Goal: Find specific page/section: Find specific page/section

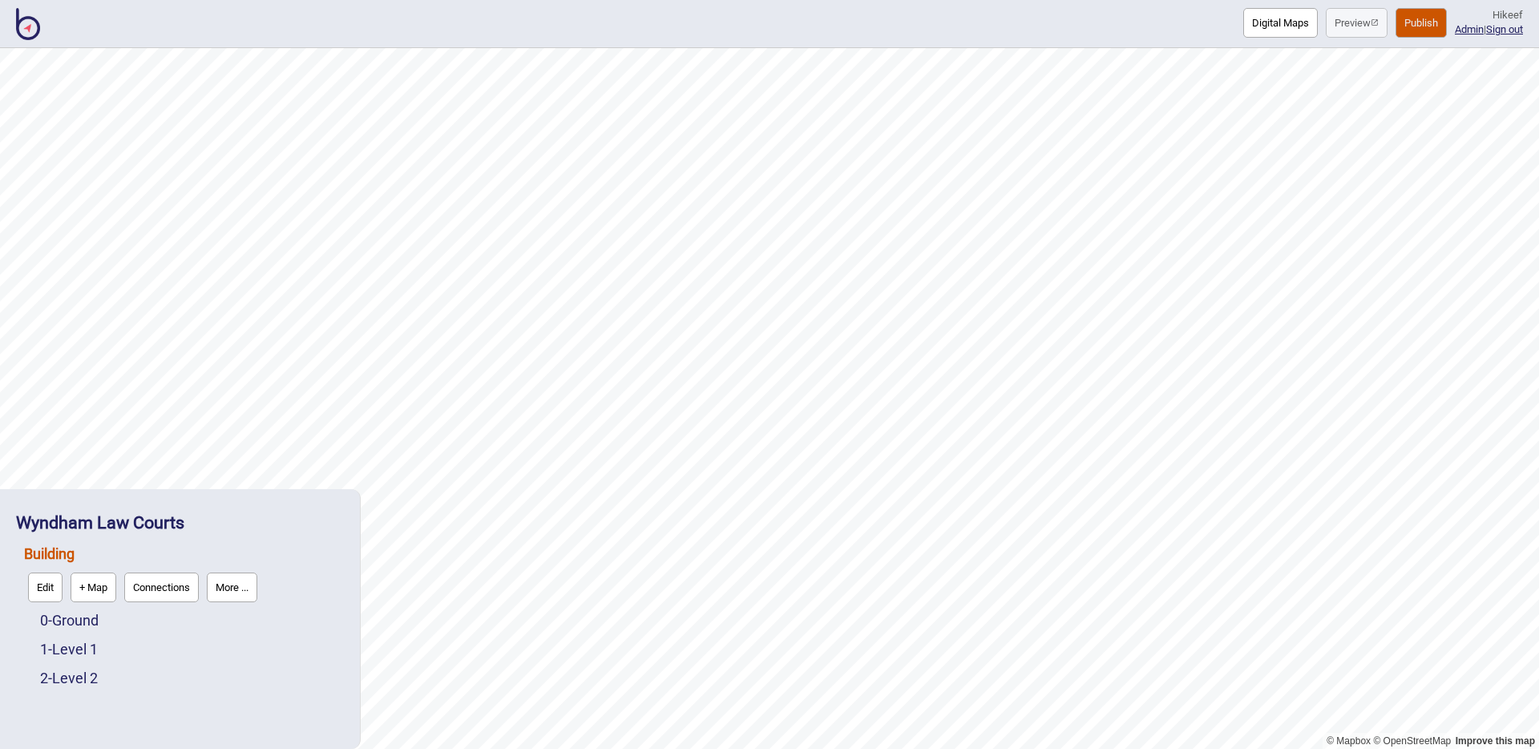
click at [41, 31] on div "Digital Maps Preview Publish Hi keef Admin | Sign out" at bounding box center [769, 24] width 1539 height 48
click at [30, 28] on img at bounding box center [28, 24] width 24 height 32
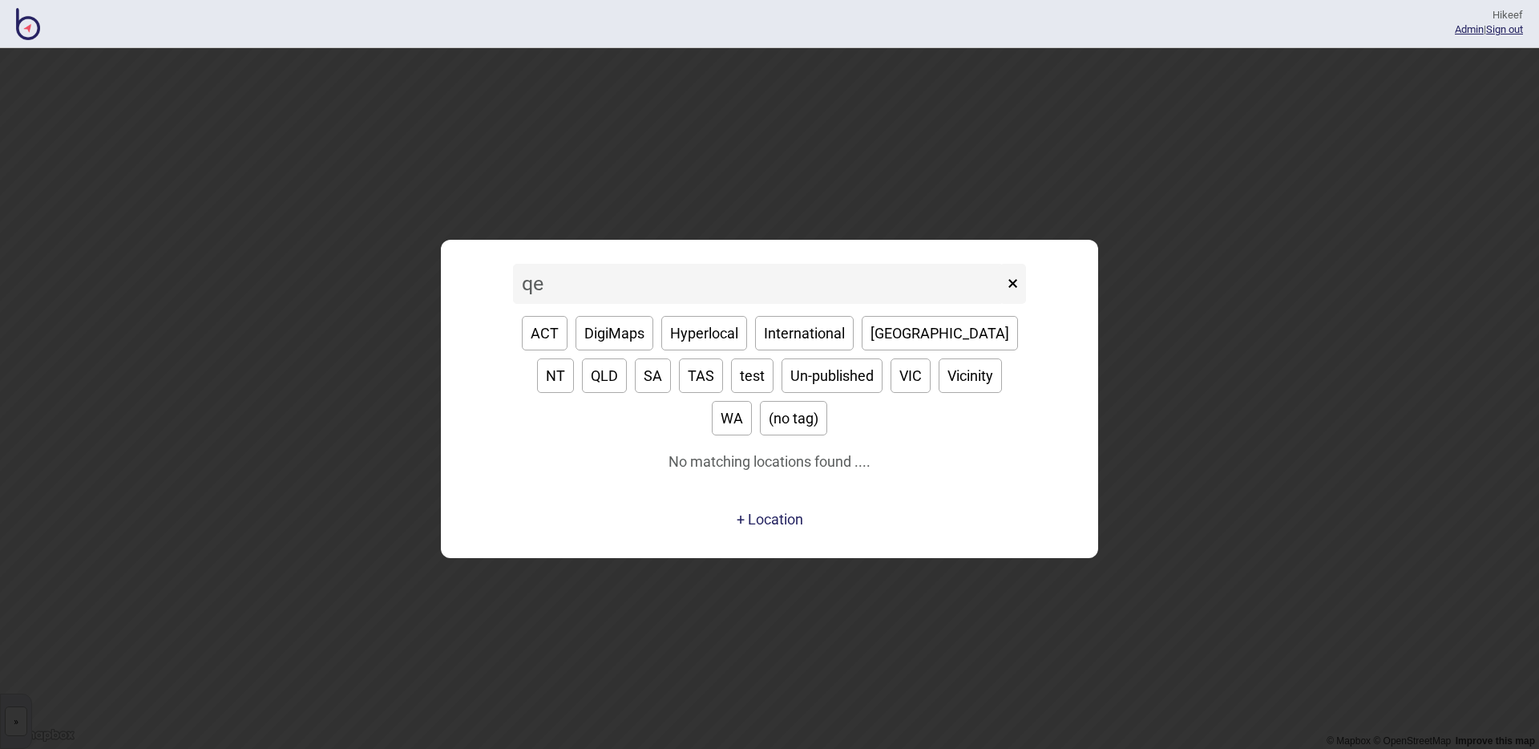
type input "q"
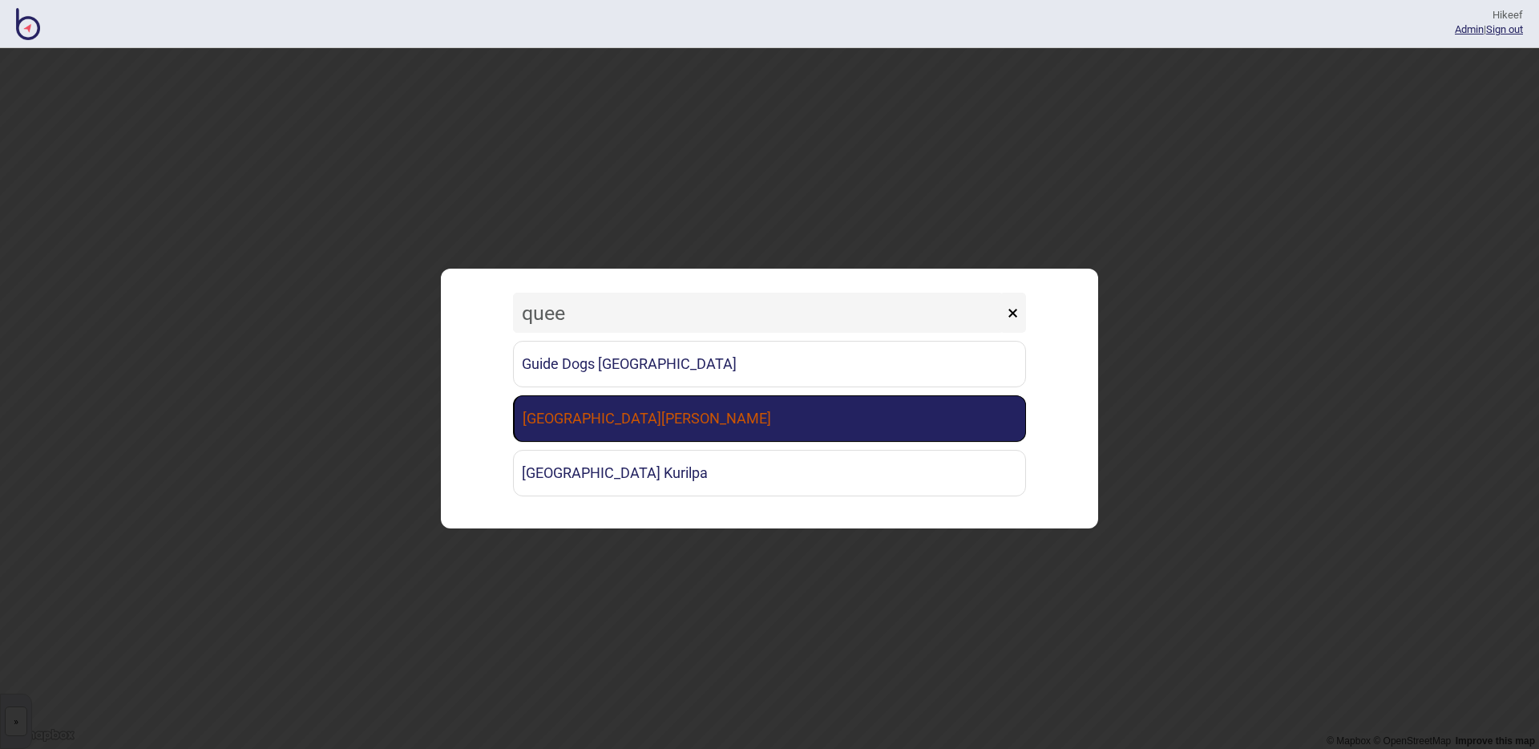
type input "quee"
click at [628, 426] on link "[GEOGRAPHIC_DATA][PERSON_NAME]" at bounding box center [769, 418] width 513 height 46
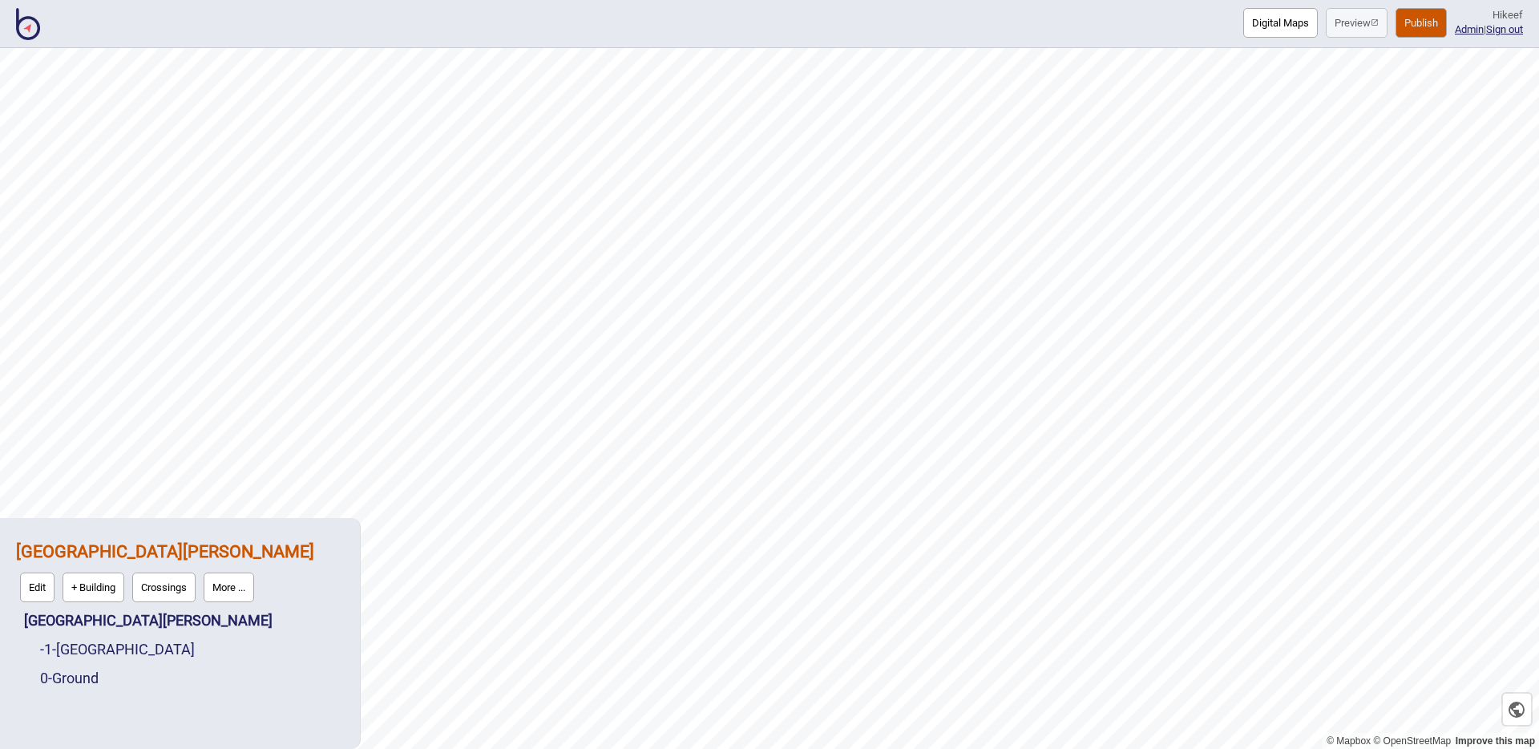
click at [1400, 14] on button "Publish" at bounding box center [1420, 23] width 51 height 30
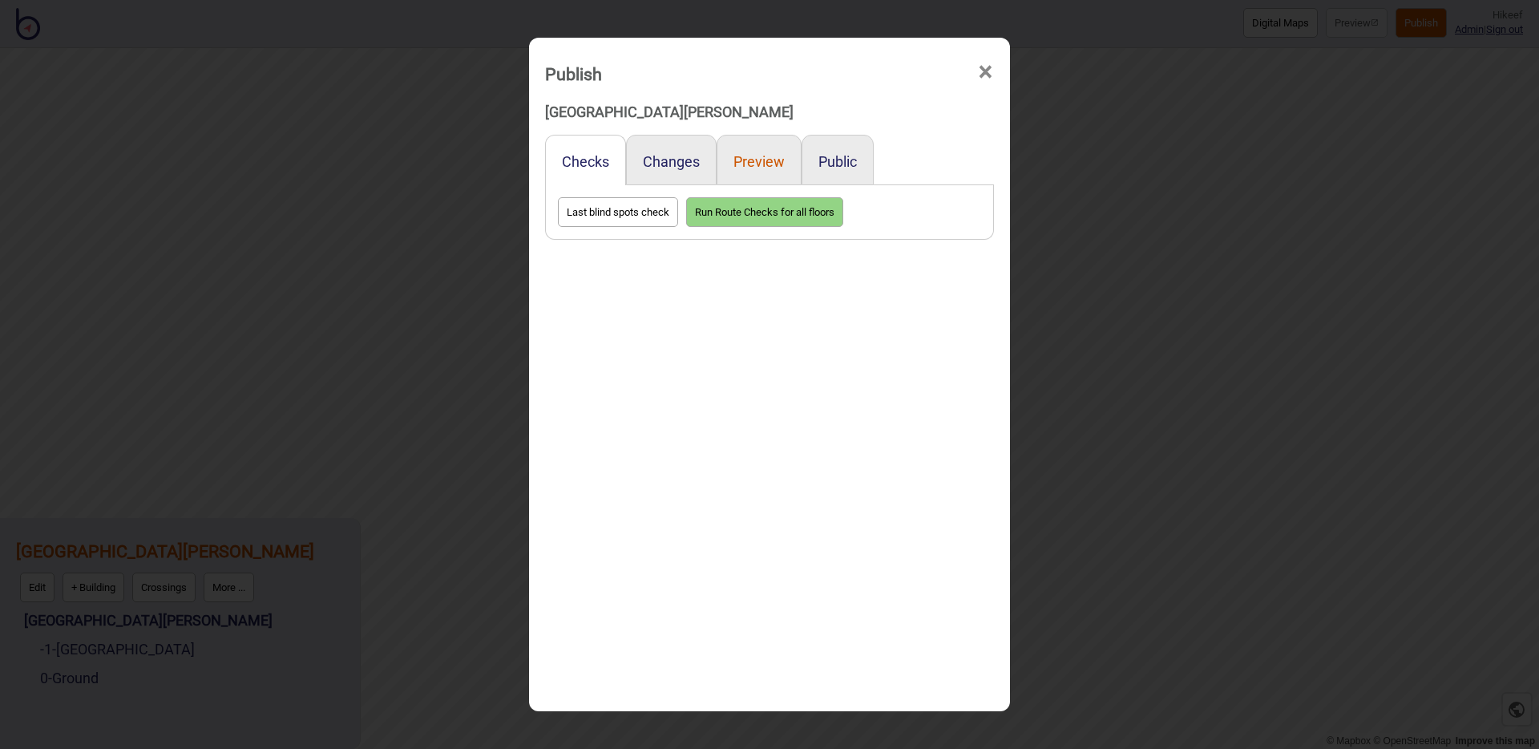
click at [764, 159] on button "Preview" at bounding box center [758, 161] width 51 height 17
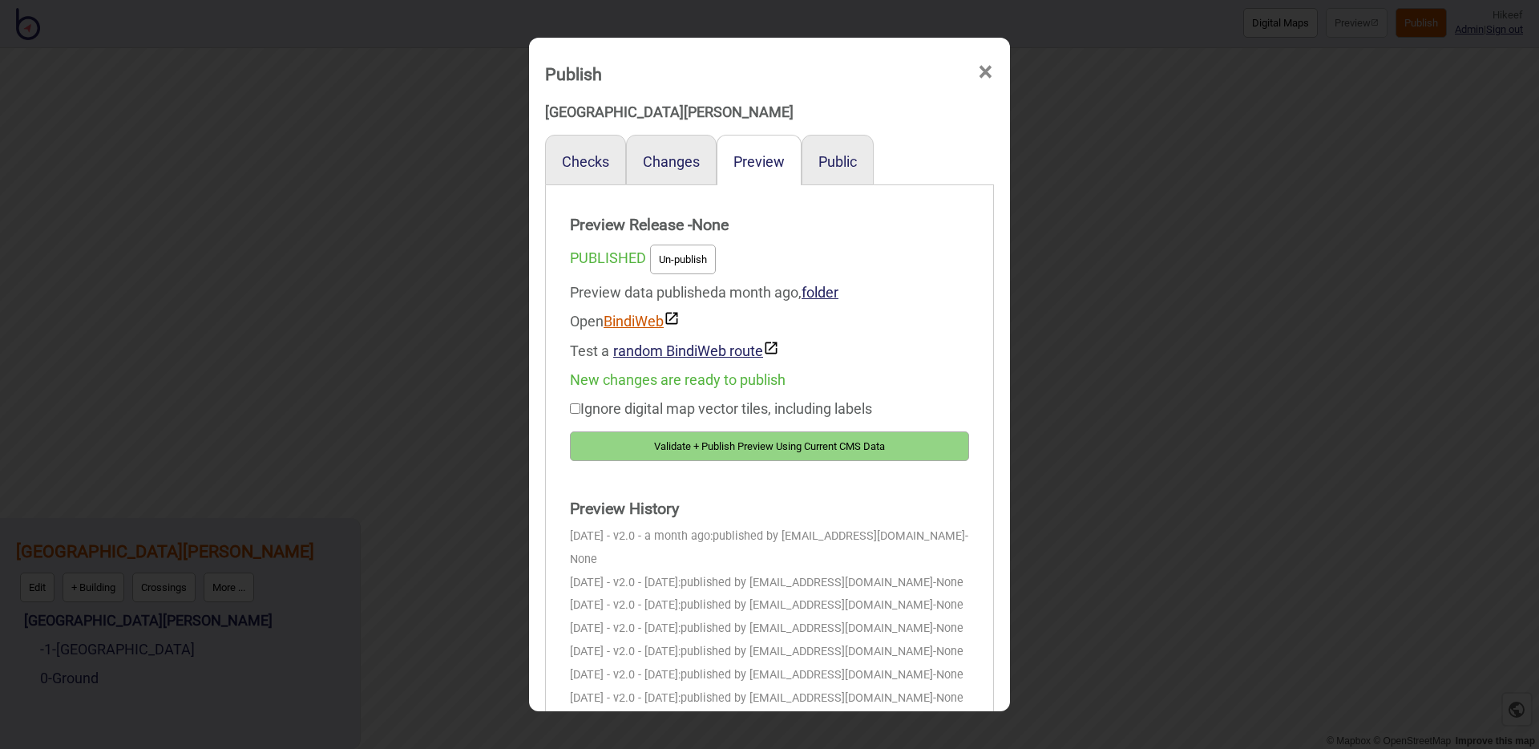
click at [642, 323] on link "BindiWeb" at bounding box center [642, 321] width 76 height 17
